Goal: Navigation & Orientation: Understand site structure

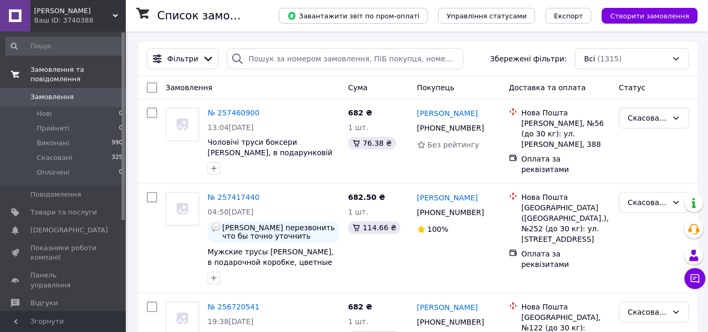
click at [70, 70] on span "Замовлення та повідомлення" at bounding box center [77, 74] width 95 height 19
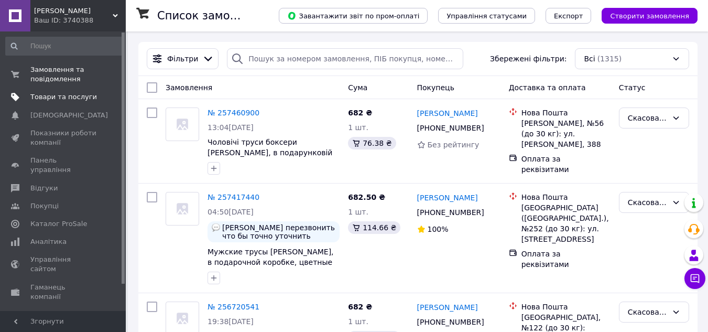
click at [69, 98] on span "Товари та послуги" at bounding box center [63, 96] width 67 height 9
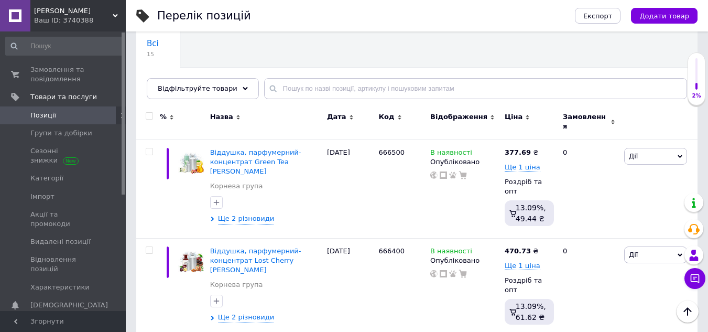
scroll to position [105, 0]
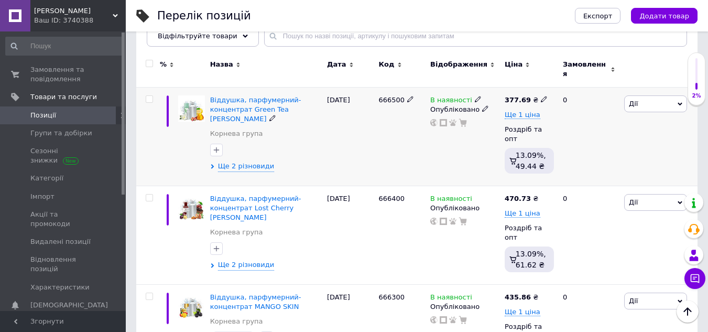
click at [657, 95] on span "Дії" at bounding box center [655, 103] width 63 height 17
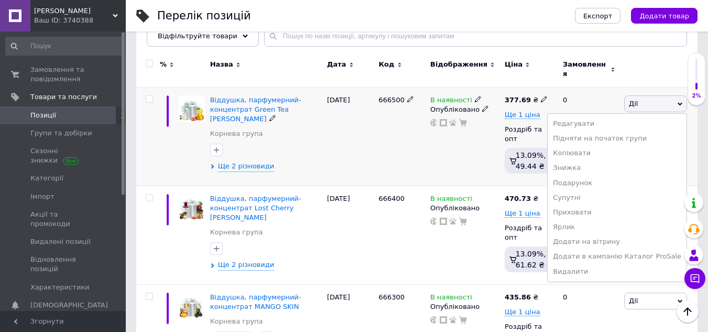
click at [657, 95] on span "Дії" at bounding box center [655, 103] width 63 height 17
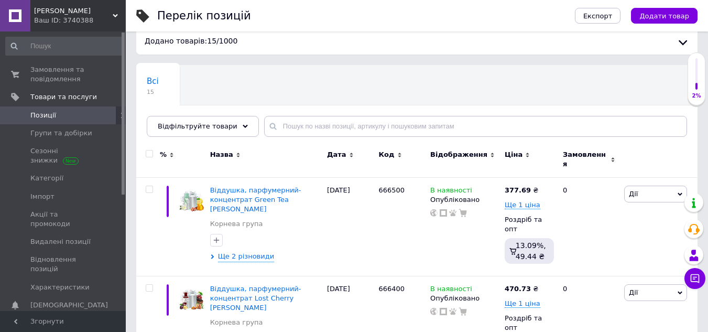
scroll to position [0, 0]
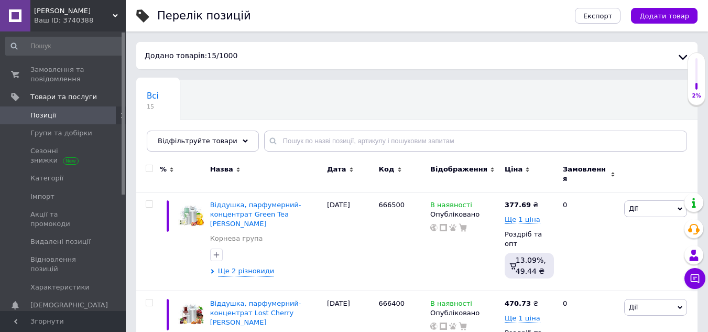
click at [25, 17] on link at bounding box center [15, 15] width 30 height 31
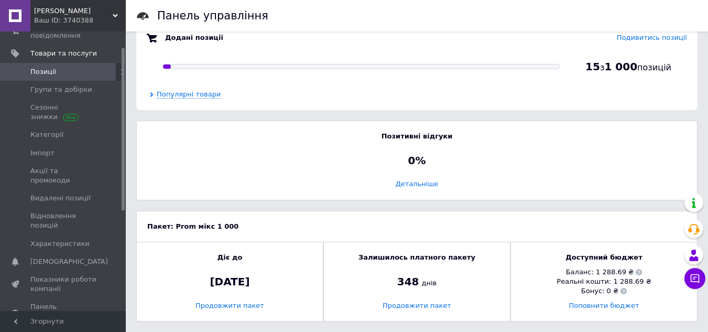
scroll to position [157, 0]
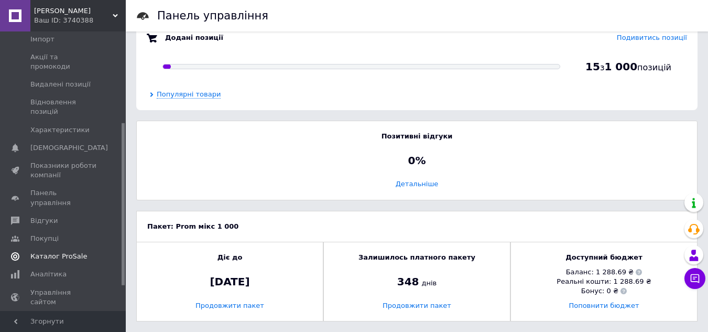
click at [61, 252] on span "Каталог ProSale" at bounding box center [58, 256] width 57 height 9
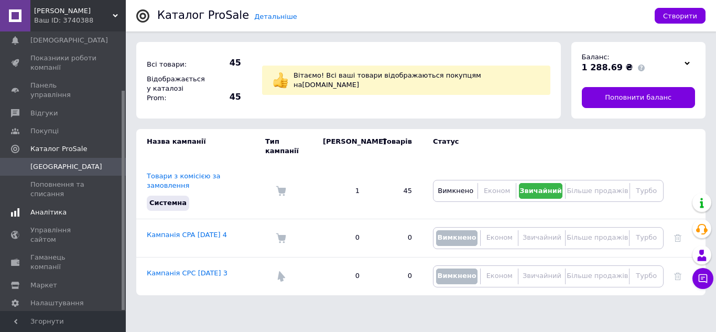
click at [89, 208] on span "Аналітика" at bounding box center [63, 212] width 67 height 9
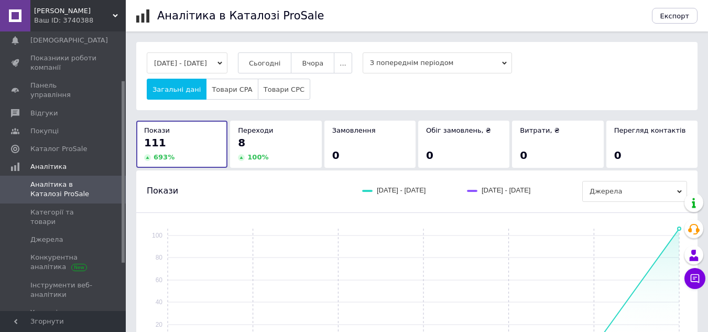
click at [115, 16] on use at bounding box center [115, 15] width 5 height 3
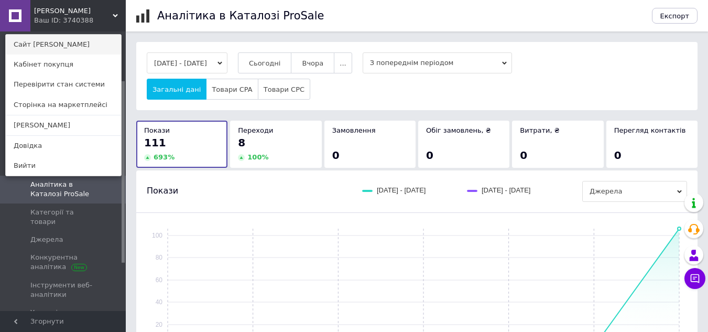
click at [72, 39] on link "Сайт [PERSON_NAME]" at bounding box center [63, 45] width 115 height 20
